Goal: Task Accomplishment & Management: Use online tool/utility

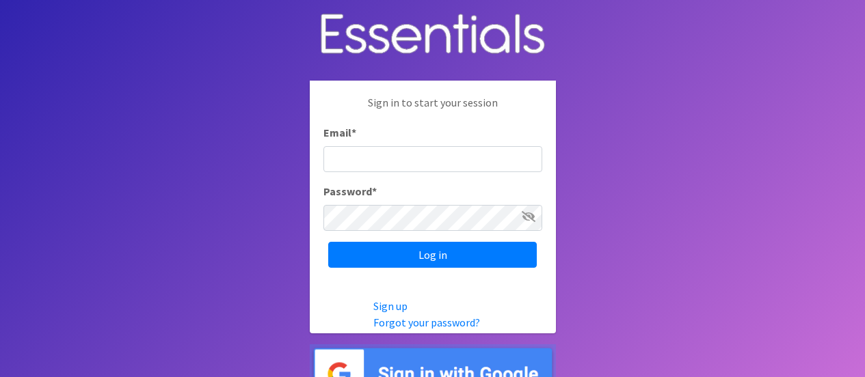
click at [411, 163] on input "Email *" at bounding box center [432, 159] width 219 height 26
type input "[EMAIL_ADDRESS][DOMAIN_NAME]"
click at [328, 242] on input "Log in" at bounding box center [432, 255] width 208 height 26
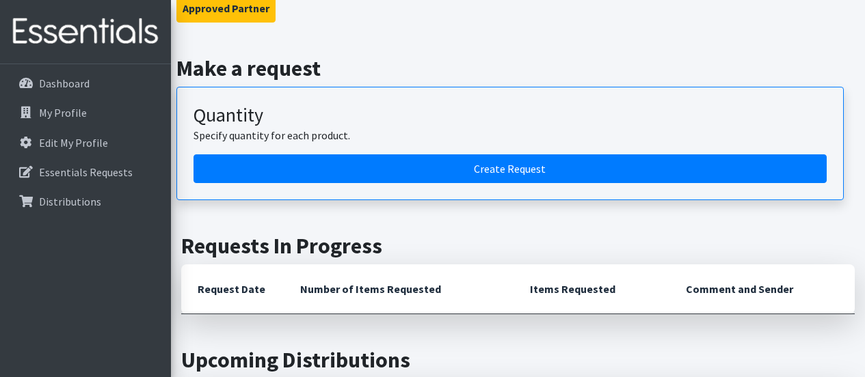
scroll to position [160, 0]
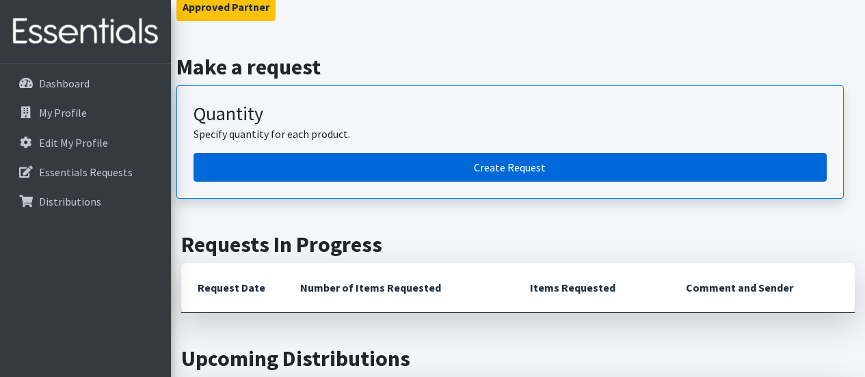
click at [442, 178] on link "Create Request" at bounding box center [509, 167] width 633 height 29
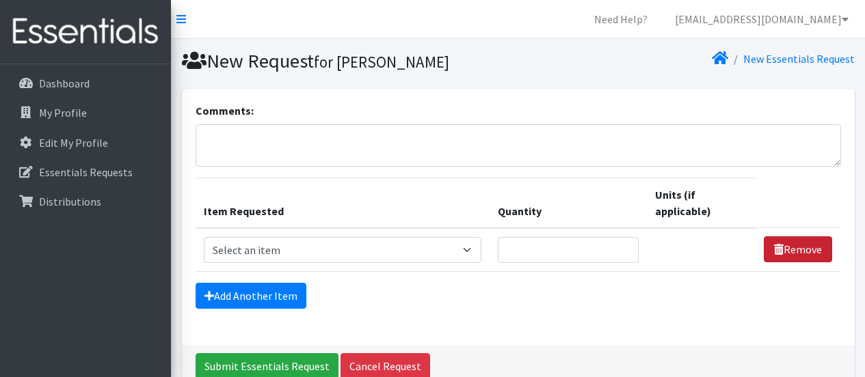
click at [792, 254] on link "Remove" at bounding box center [797, 249] width 68 height 26
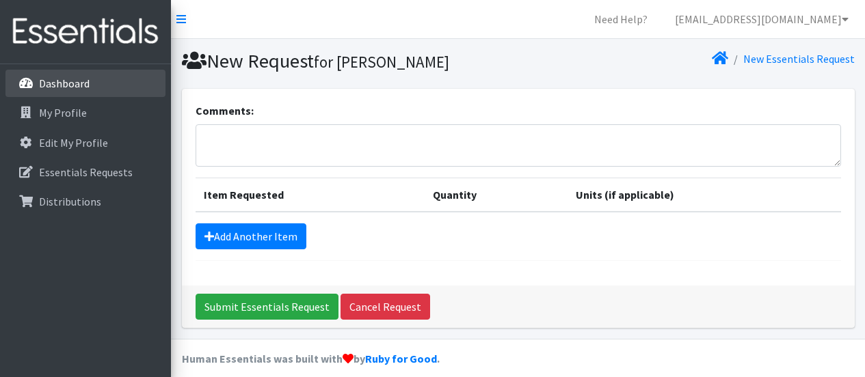
click at [57, 90] on p "Dashboard" at bounding box center [64, 84] width 51 height 14
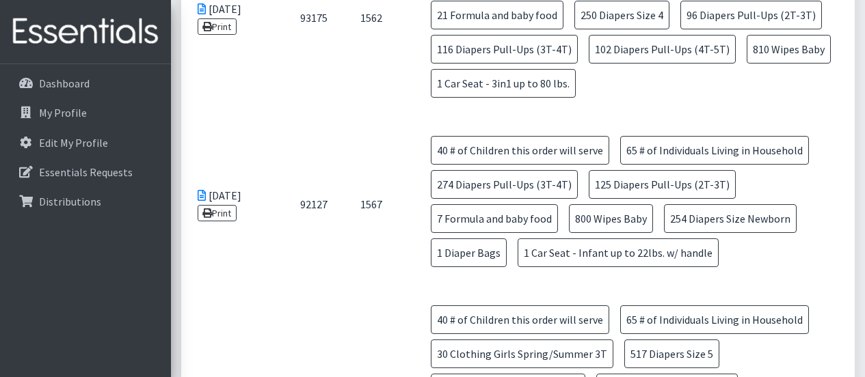
scroll to position [1368, 0]
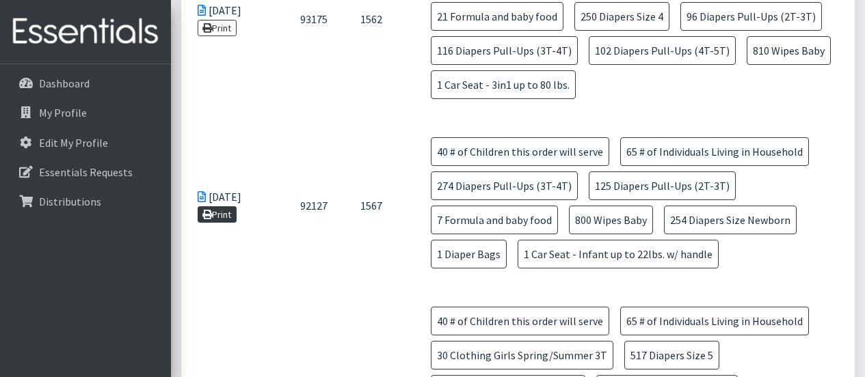
click at [223, 206] on link "Print" at bounding box center [217, 214] width 39 height 16
click at [231, 36] on link "Print" at bounding box center [217, 28] width 39 height 16
